Goal: Transaction & Acquisition: Subscribe to service/newsletter

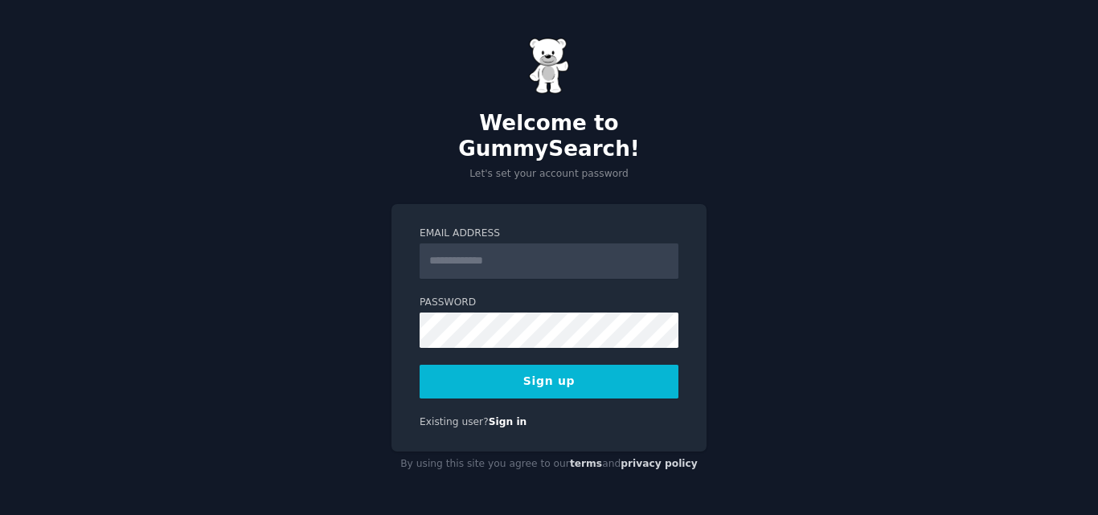
click at [552, 261] on input "Email Address" at bounding box center [549, 261] width 259 height 35
click at [540, 244] on input "Email Address" at bounding box center [549, 261] width 259 height 35
type input "**********"
click at [577, 384] on button "Sign up" at bounding box center [549, 382] width 259 height 34
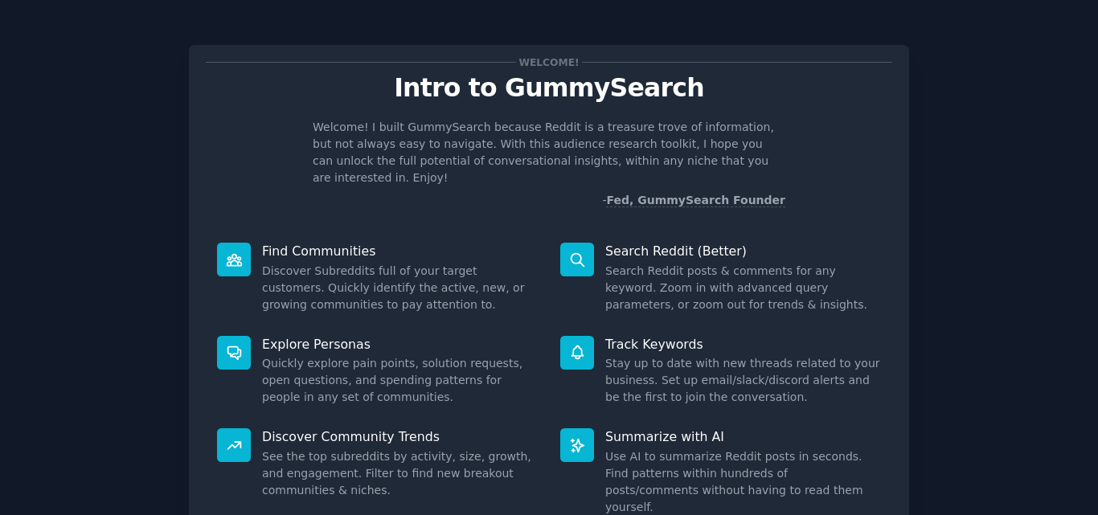
click at [1092, 439] on div "Welcome! Intro to GummySearch Welcome! I built GummySearch because Reddit is a …" at bounding box center [549, 331] width 1098 height 663
click at [584, 11] on div "Welcome! Intro to GummySearch Welcome! I built GummySearch because Reddit is a …" at bounding box center [549, 331] width 1098 height 663
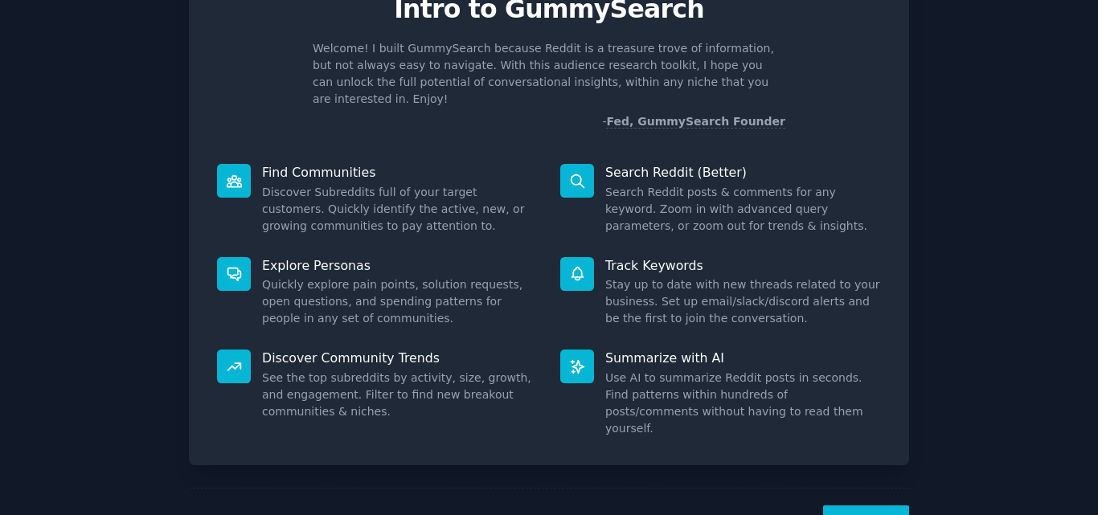
scroll to position [114, 0]
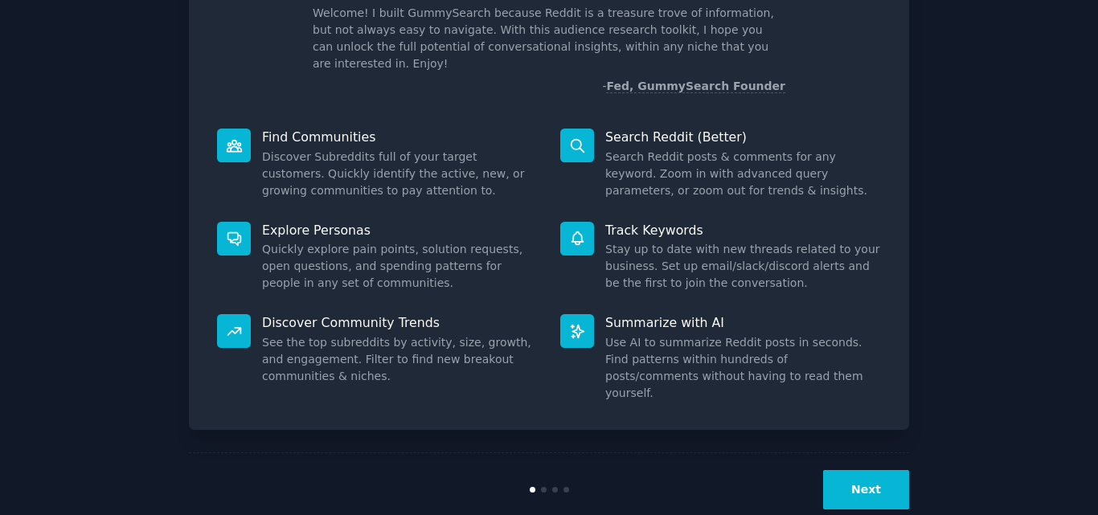
click at [889, 470] on button "Next" at bounding box center [866, 489] width 86 height 39
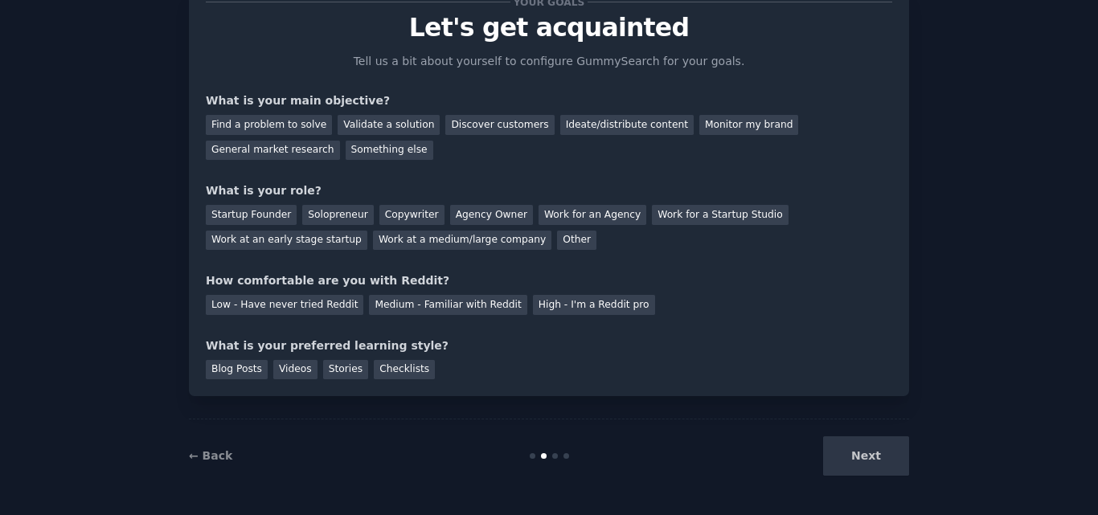
scroll to position [60, 0]
click at [855, 467] on div "Next" at bounding box center [789, 456] width 240 height 39
click at [266, 114] on div "Find a problem to solve Validate a solution Discover customers Ideate/distribut…" at bounding box center [549, 134] width 687 height 51
click at [258, 138] on div "Find a problem to solve Validate a solution Discover customers Ideate/distribut…" at bounding box center [549, 134] width 687 height 51
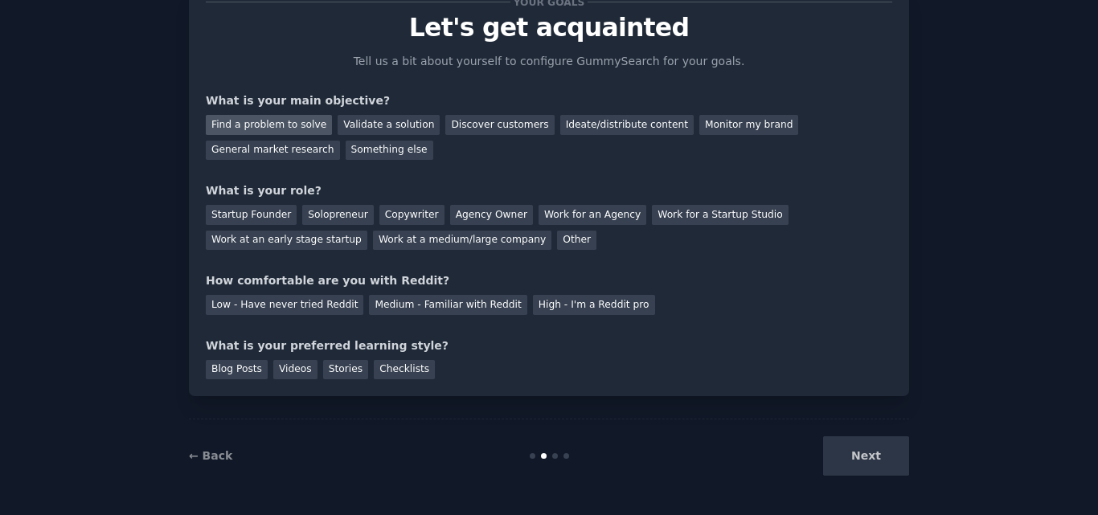
click at [271, 126] on div "Find a problem to solve" at bounding box center [269, 125] width 126 height 20
click at [557, 233] on div "Other" at bounding box center [576, 241] width 39 height 20
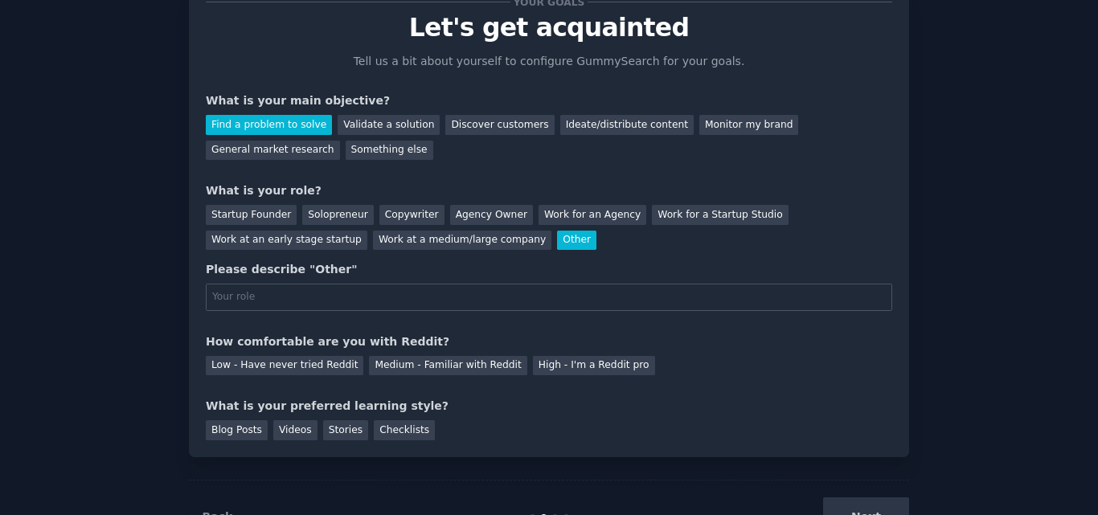
scroll to position [114, 0]
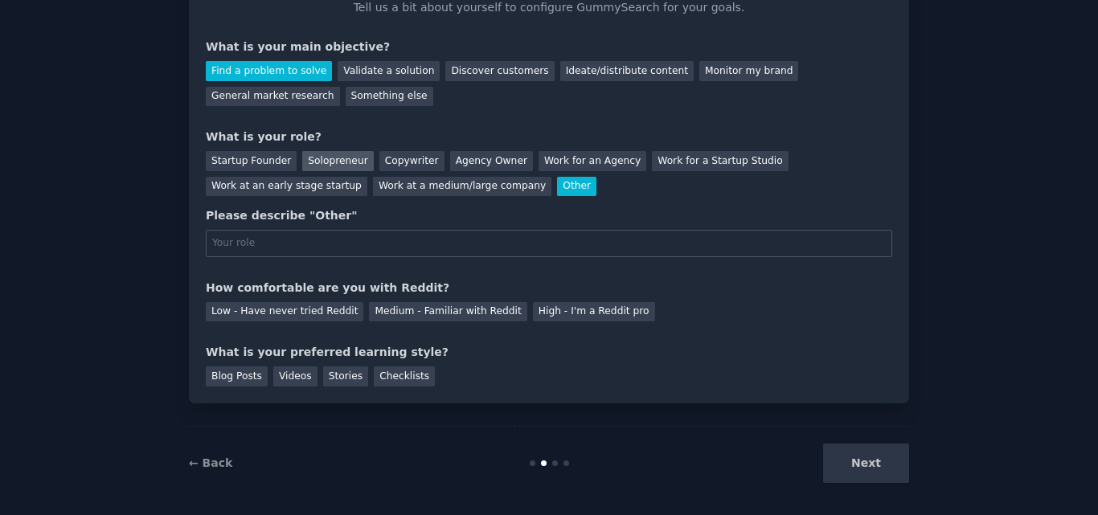
click at [323, 160] on div "Solopreneur" at bounding box center [337, 161] width 71 height 20
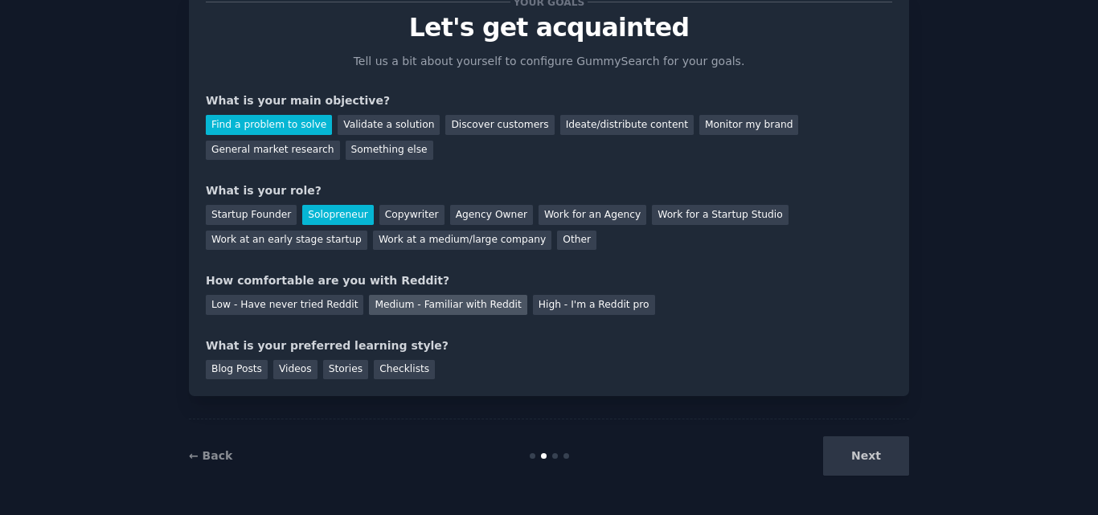
click at [403, 301] on div "Medium - Familiar with Reddit" at bounding box center [448, 305] width 158 height 20
click at [343, 371] on div "Stories" at bounding box center [345, 370] width 45 height 20
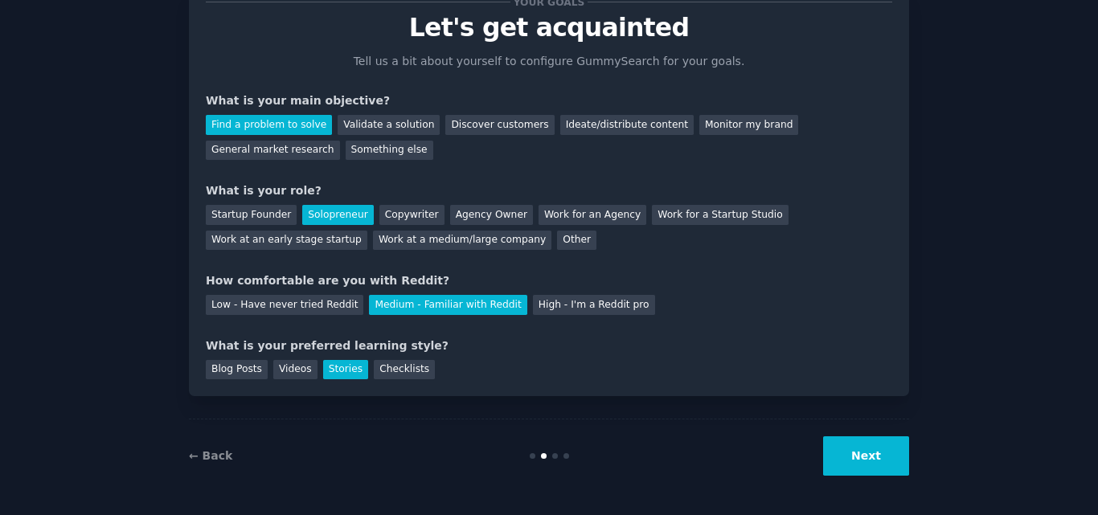
click at [913, 448] on div "Your goals Let's get acquainted Tell us a bit about yourself to configure Gummy…" at bounding box center [549, 227] width 1053 height 531
click at [893, 446] on button "Next" at bounding box center [866, 456] width 86 height 39
click at [893, 446] on div "Next" at bounding box center [789, 456] width 240 height 39
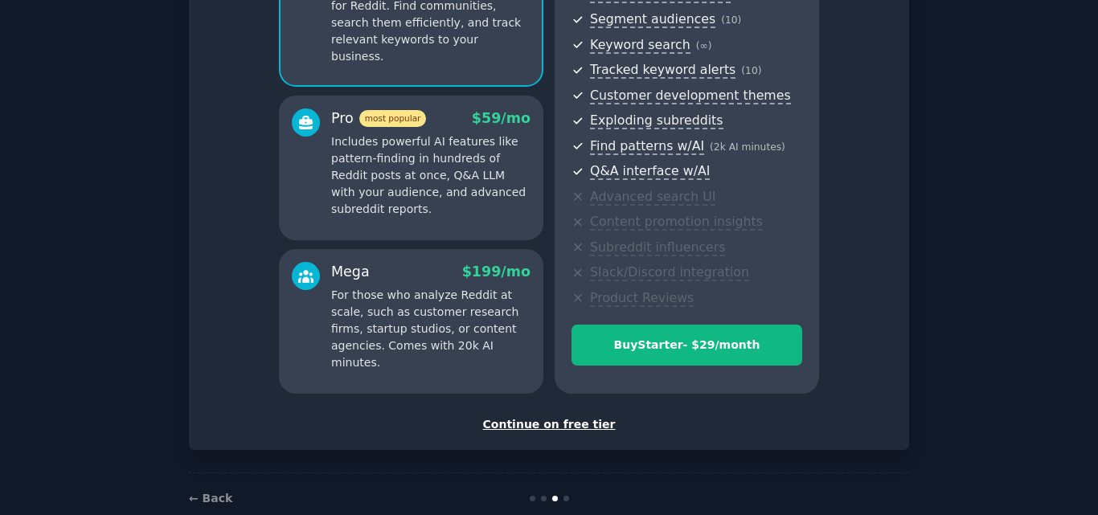
scroll to position [233, 0]
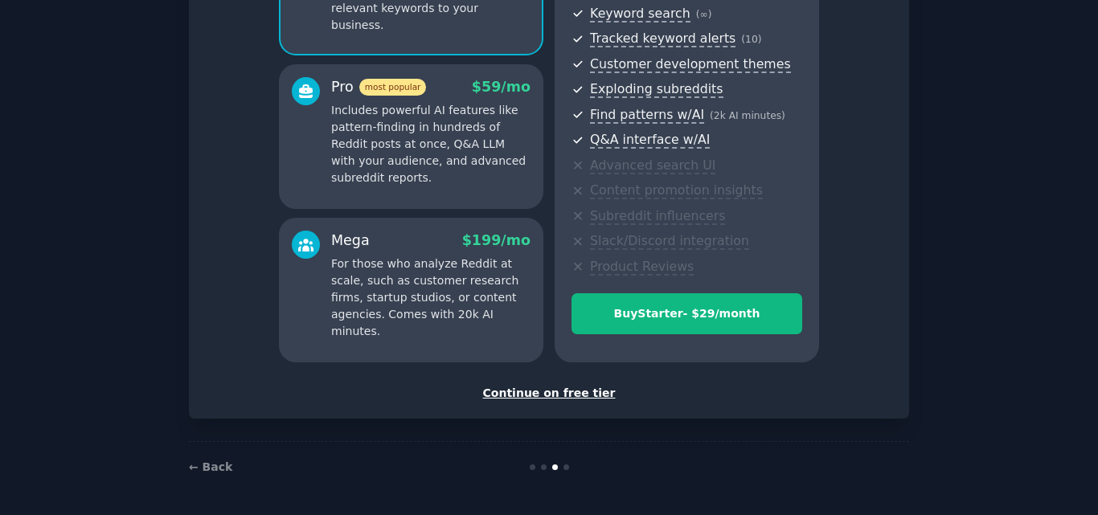
click at [577, 391] on div "Continue on free tier" at bounding box center [549, 393] width 687 height 17
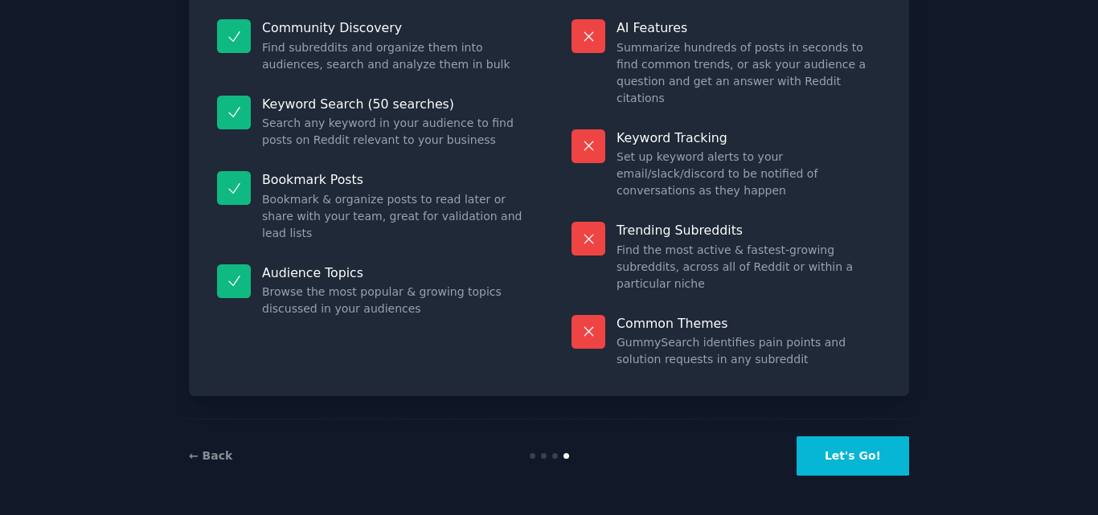
scroll to position [111, 0]
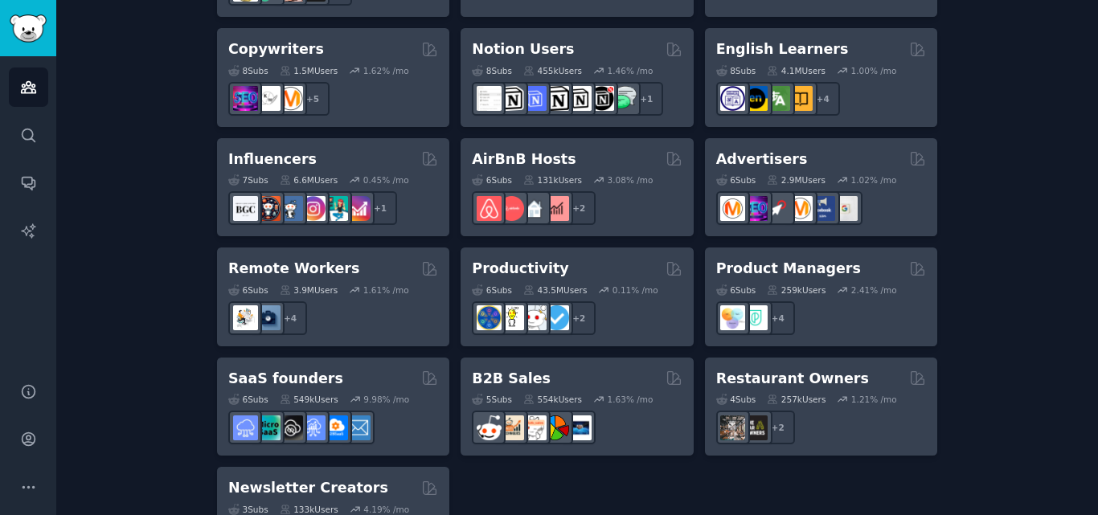
scroll to position [1340, 0]
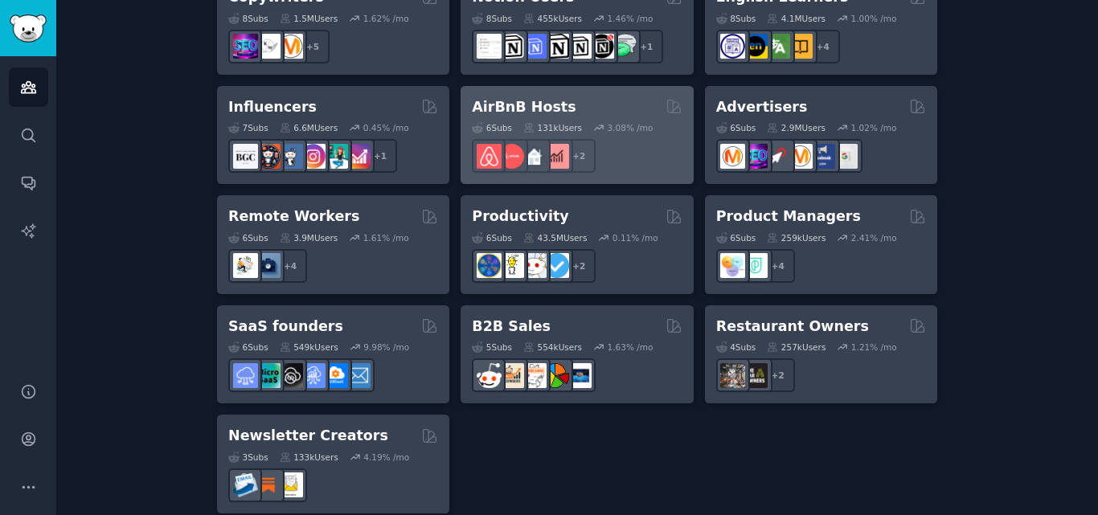
click at [651, 117] on div "6 Sub s 131k Users 3.08 % /mo + 2" at bounding box center [577, 145] width 210 height 56
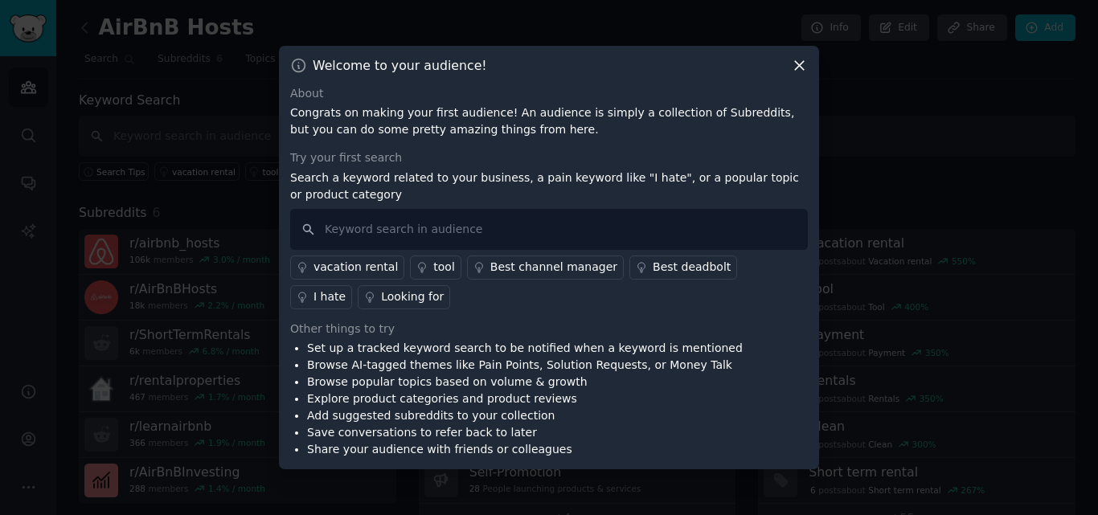
click at [795, 70] on icon at bounding box center [799, 65] width 9 height 9
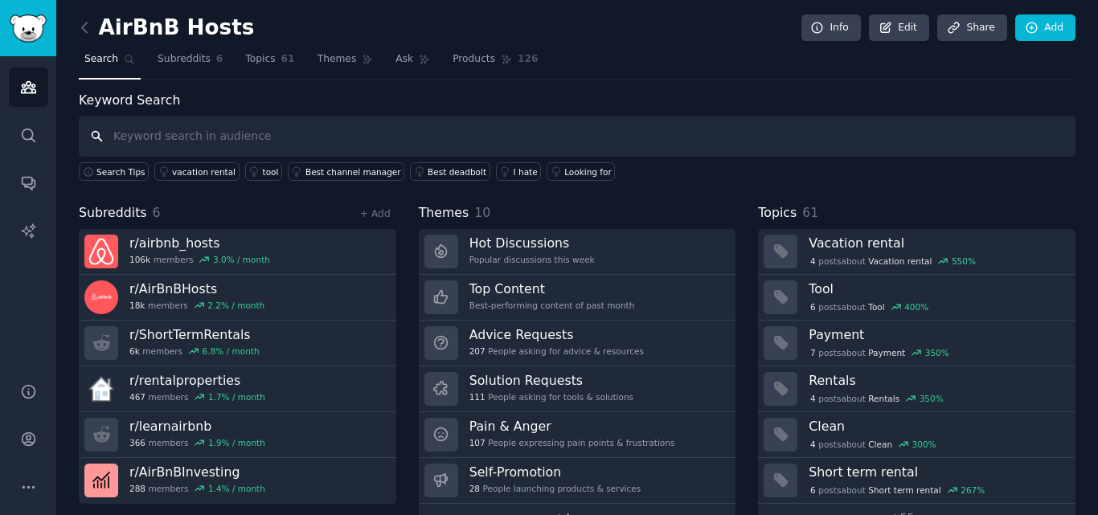
scroll to position [39, 0]
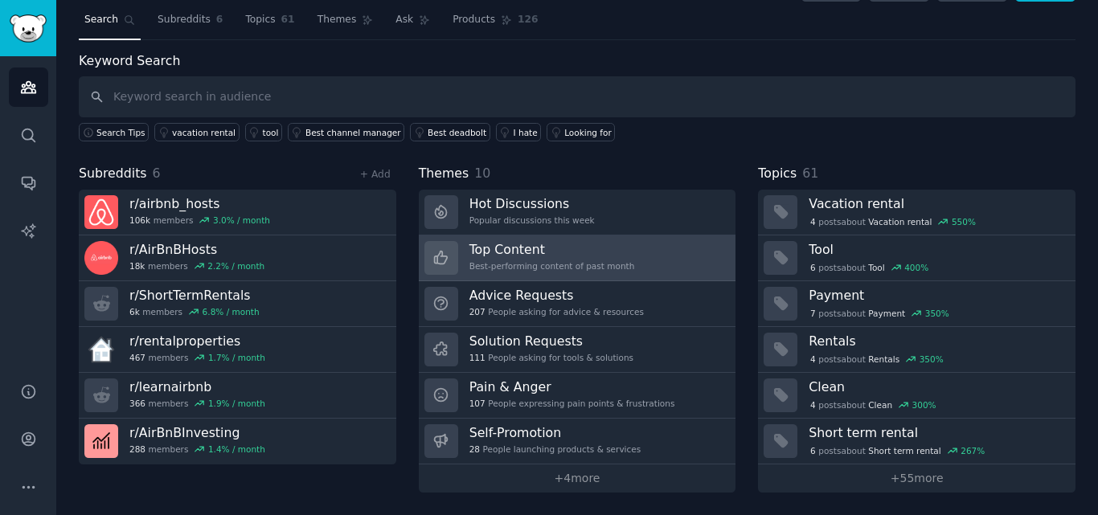
click at [436, 269] on div at bounding box center [442, 258] width 34 height 34
